Goal: Connect with others: Connect with others

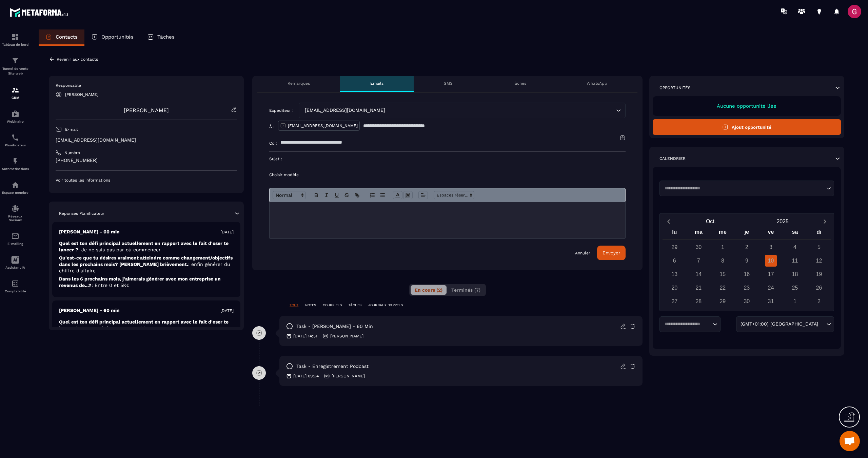
scroll to position [270, 0]
click at [336, 305] on p "COURRIELS" at bounding box center [332, 305] width 19 height 5
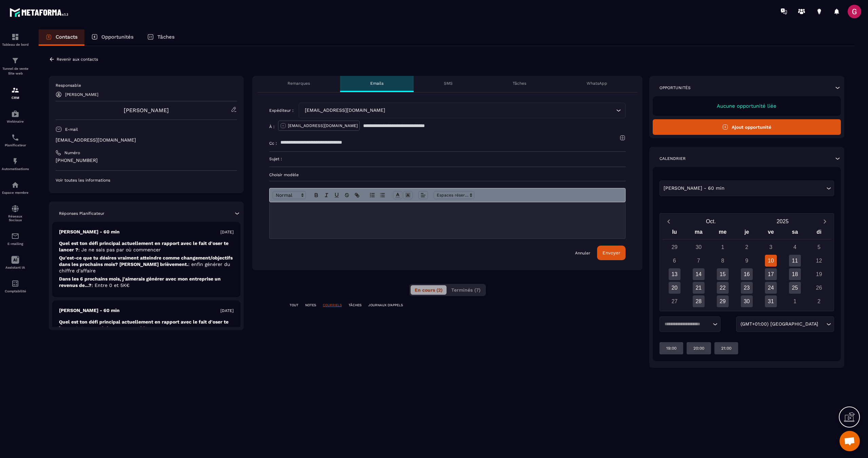
click at [336, 306] on p "COURRIELS" at bounding box center [332, 305] width 19 height 5
click at [472, 290] on span "Terminés (7)" at bounding box center [465, 289] width 29 height 5
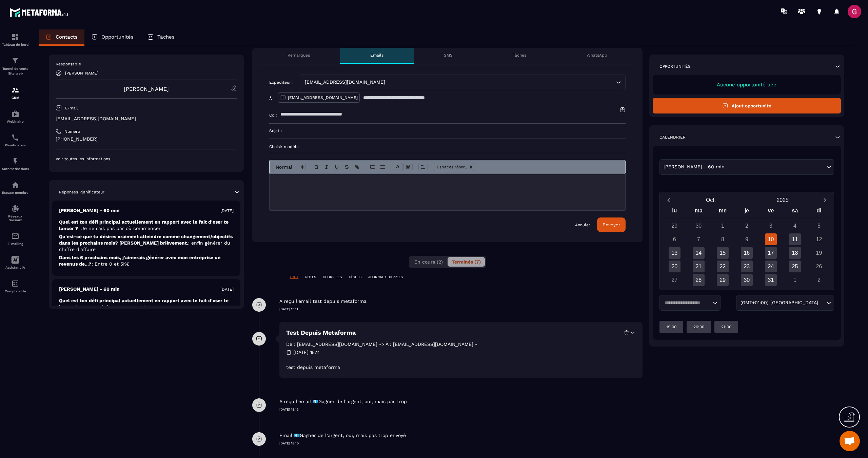
scroll to position [26, 0]
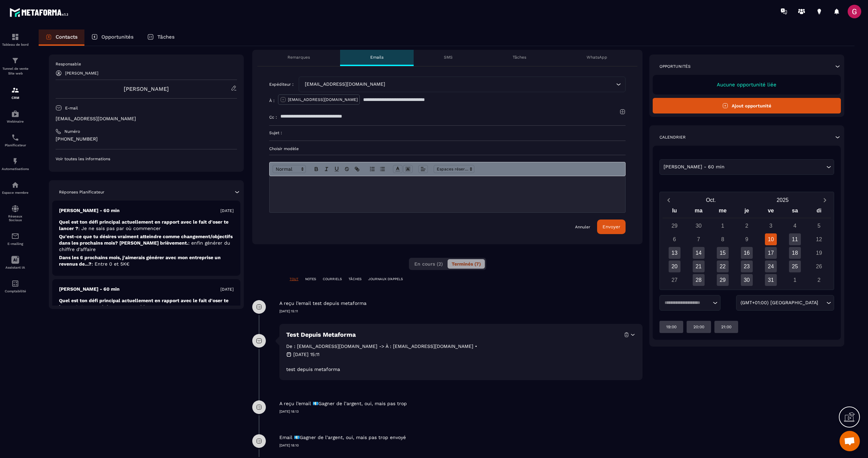
click at [582, 229] on link "Annuler" at bounding box center [582, 226] width 15 height 5
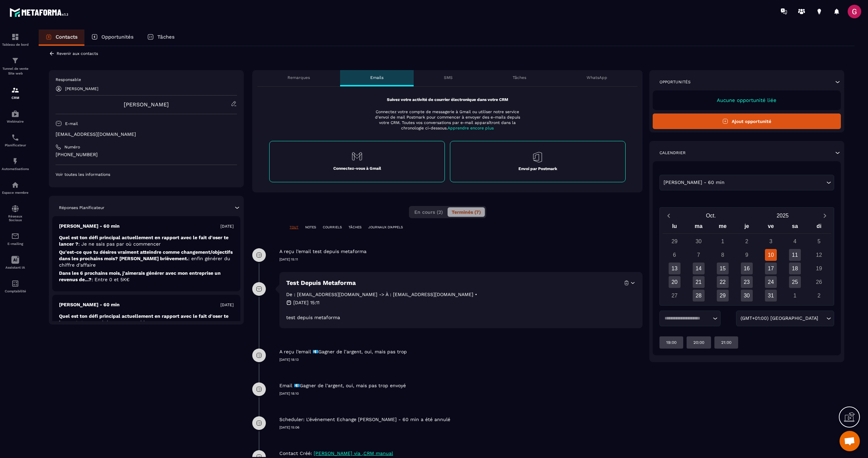
scroll to position [0, 0]
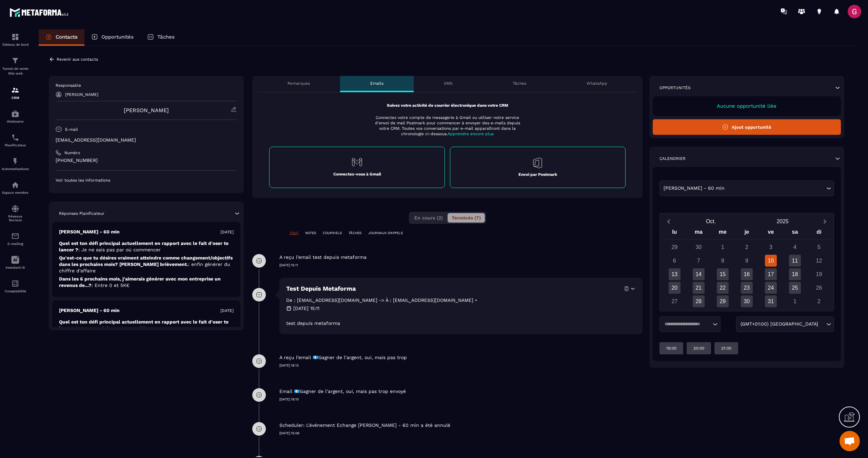
click at [347, 173] on p "Connectez-vous à Gmail" at bounding box center [357, 173] width 48 height 5
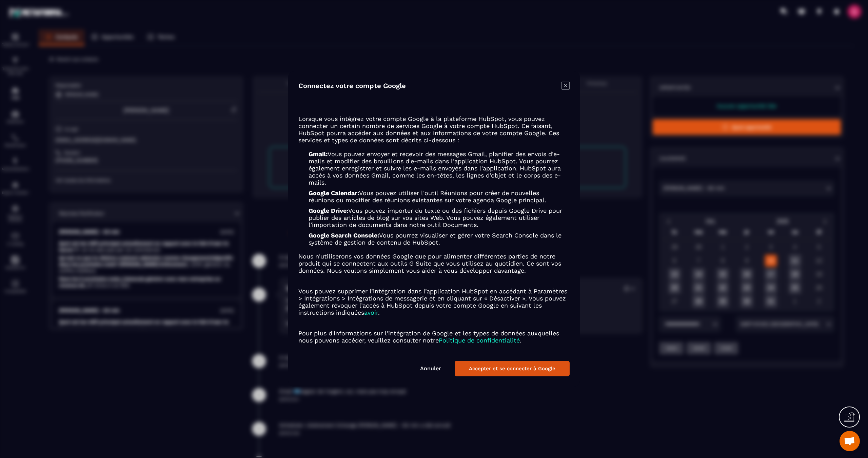
click at [522, 367] on button "Accepter et se connecter à Google" at bounding box center [511, 369] width 115 height 16
